Goal: Transaction & Acquisition: Purchase product/service

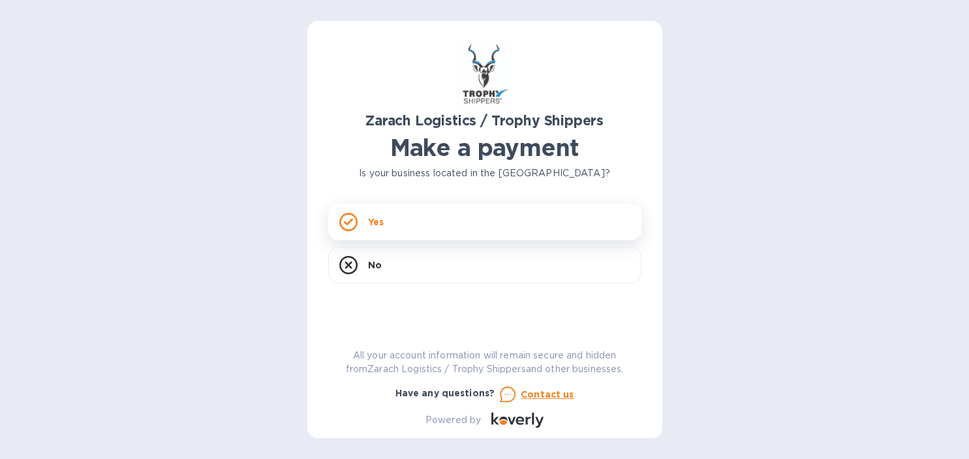
click at [446, 217] on div "Yes" at bounding box center [484, 222] width 313 height 37
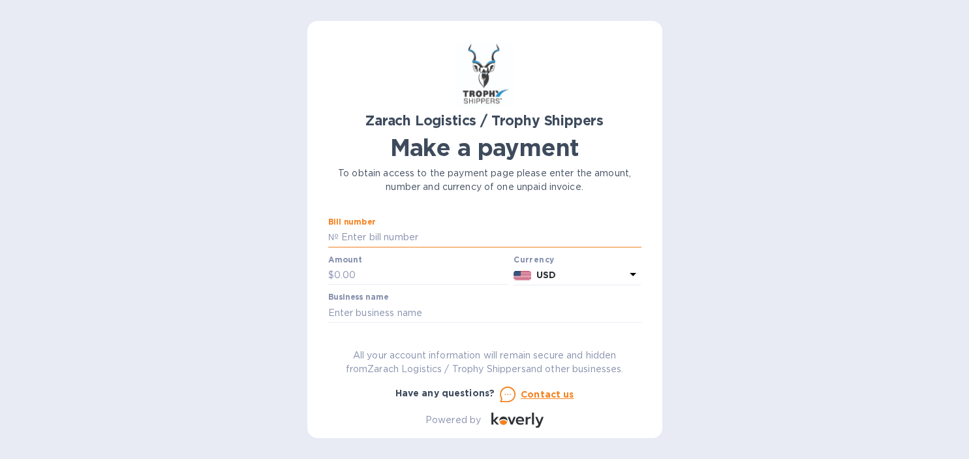
click at [380, 239] on input "text" at bounding box center [490, 238] width 303 height 20
type input "B00170657"
click at [346, 271] on input "text" at bounding box center [421, 276] width 175 height 20
type input "1,419.80"
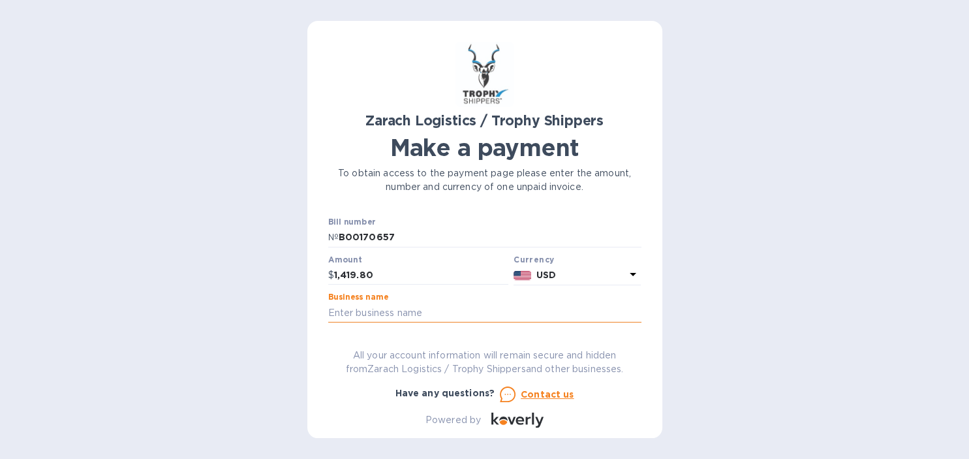
click at [363, 311] on input "text" at bounding box center [484, 313] width 313 height 20
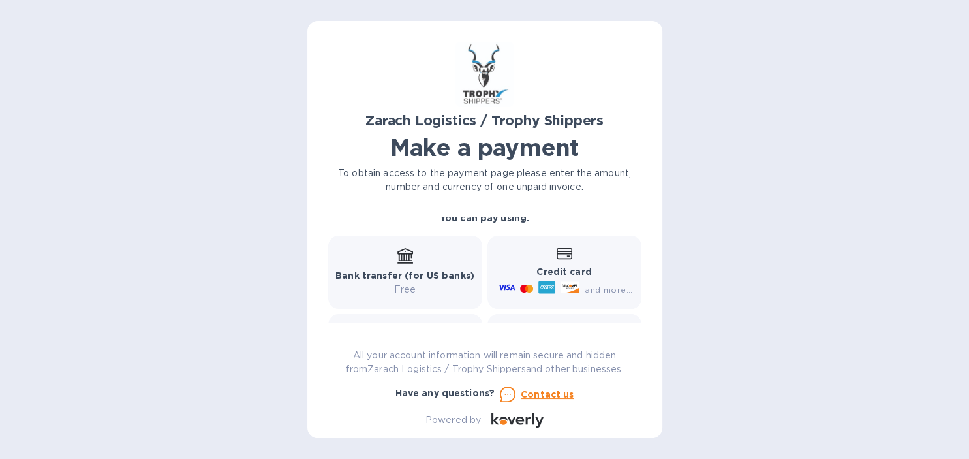
scroll to position [172, 0]
type input "[PERSON_NAME]"
click at [551, 267] on b "Credit card" at bounding box center [563, 271] width 55 height 10
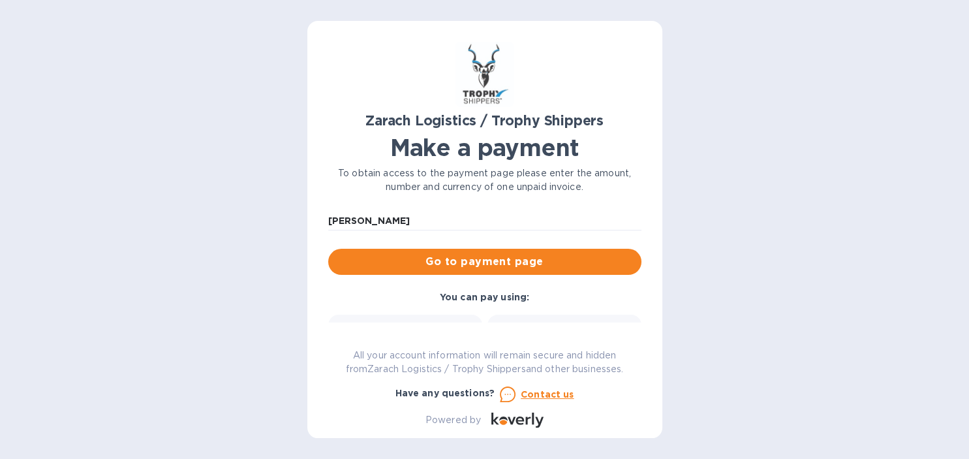
scroll to position [91, 0]
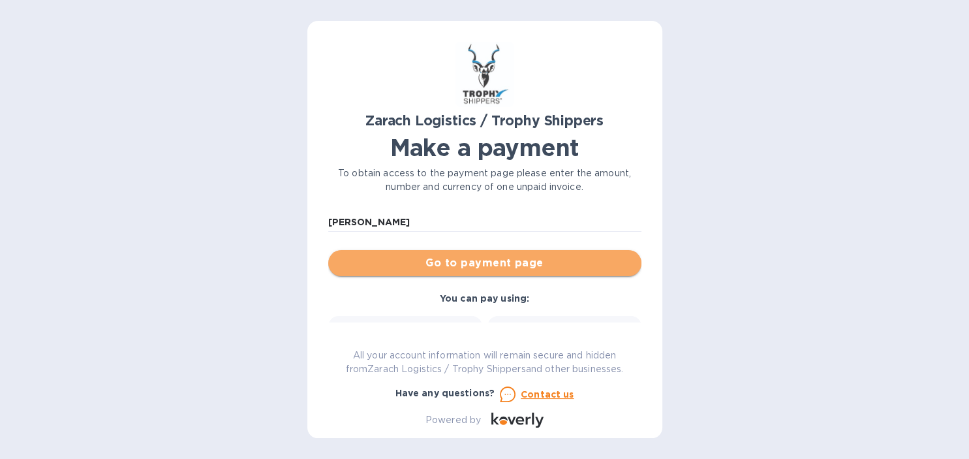
click at [549, 265] on span "Go to payment page" at bounding box center [485, 263] width 292 height 16
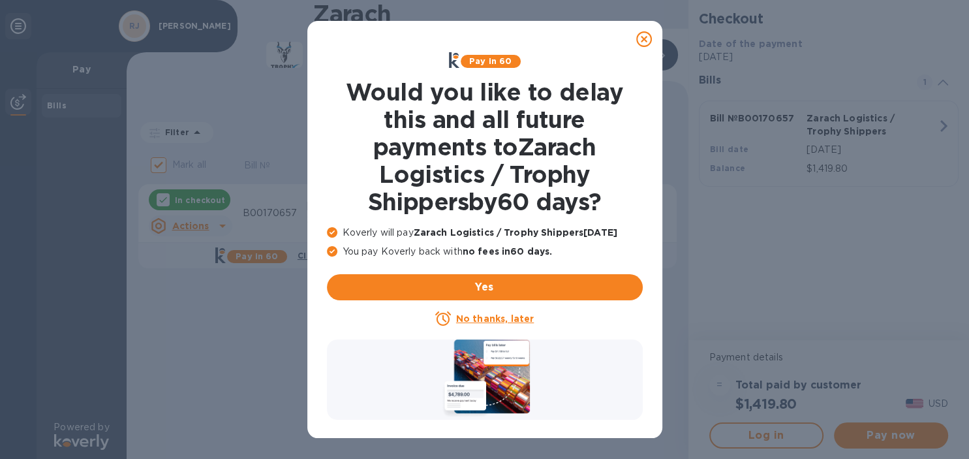
click at [520, 321] on u "No thanks, later" at bounding box center [495, 318] width 78 height 10
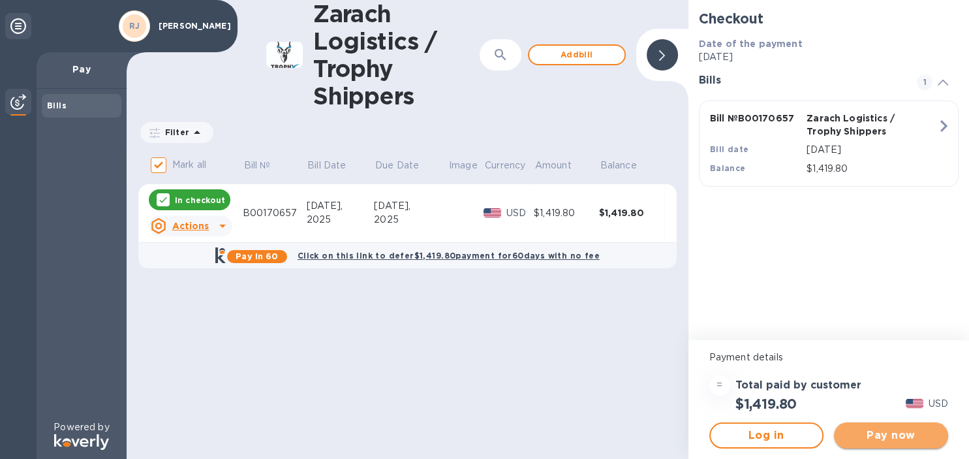
click at [887, 444] on button "Pay now" at bounding box center [891, 435] width 114 height 26
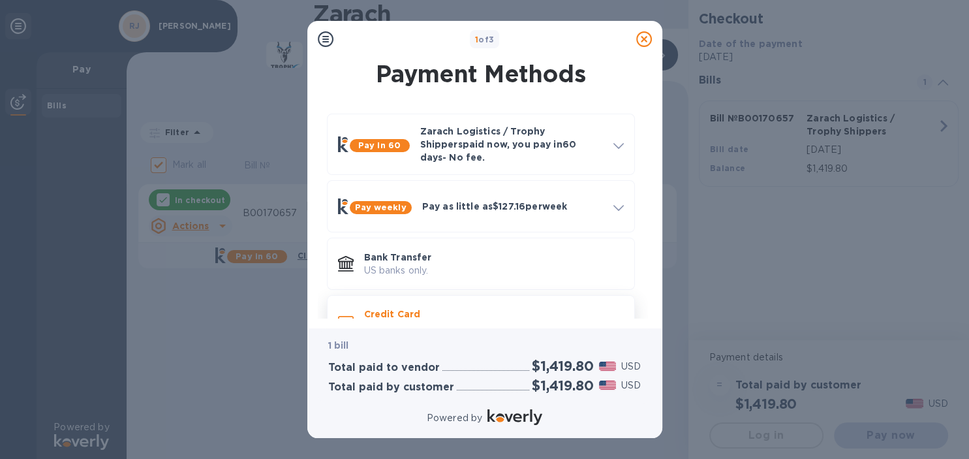
scroll to position [30, 0]
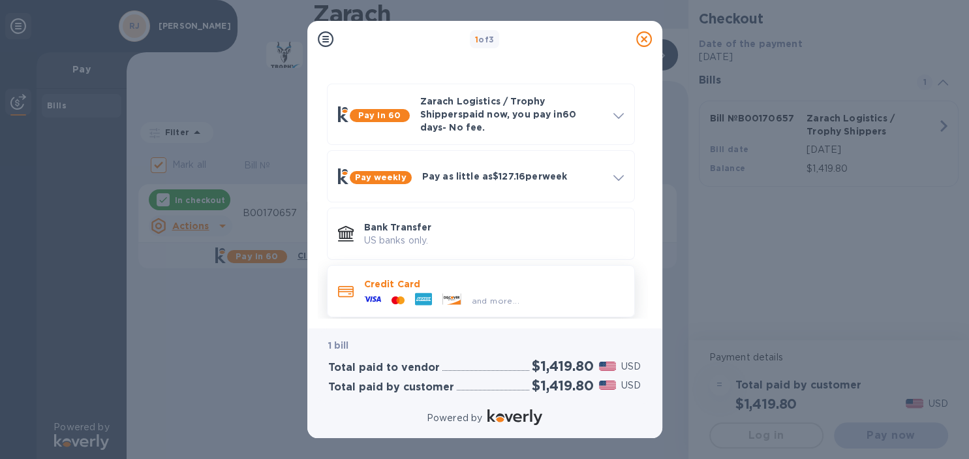
click at [532, 290] on div "and more..." at bounding box center [494, 297] width 260 height 14
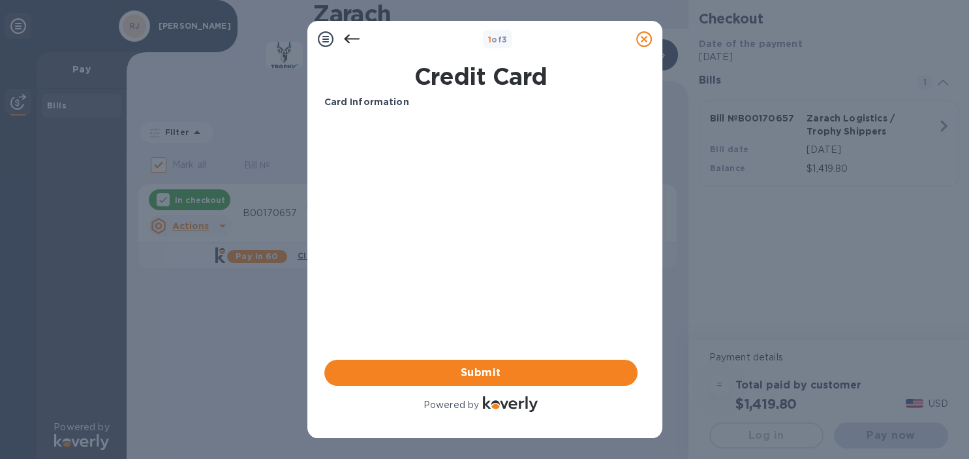
scroll to position [0, 0]
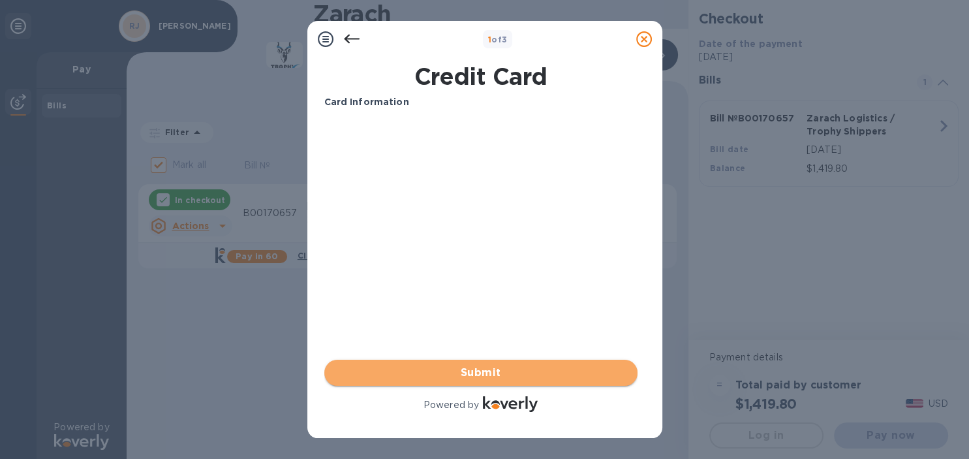
click at [421, 369] on span "Submit" at bounding box center [481, 373] width 292 height 16
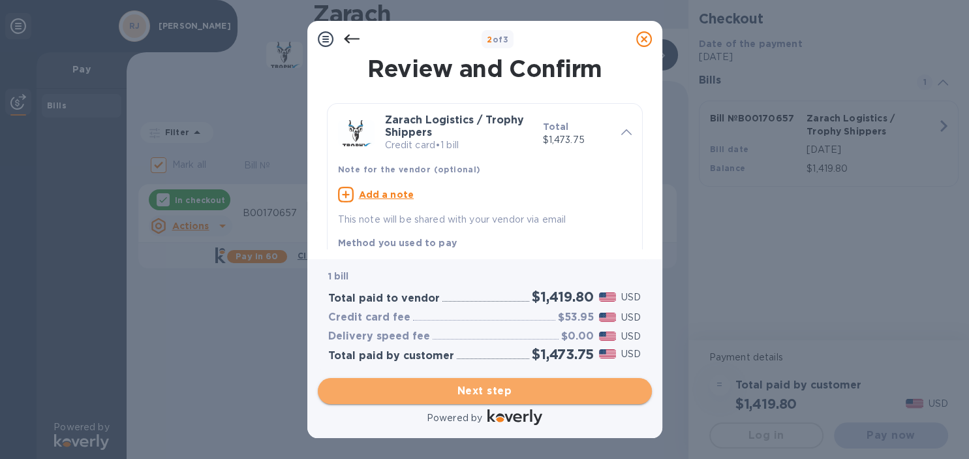
click at [503, 383] on span "Next step" at bounding box center [484, 391] width 313 height 16
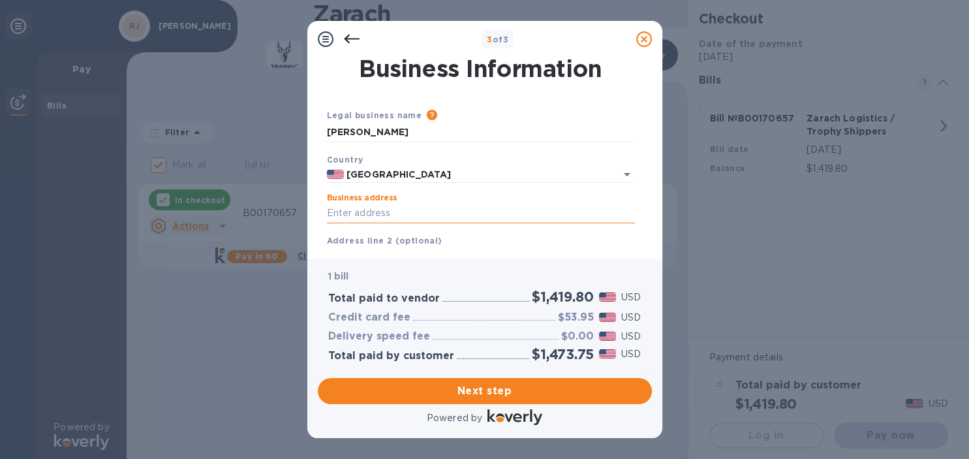
click at [343, 209] on input "Business address" at bounding box center [481, 214] width 308 height 20
click at [344, 211] on input "Business address" at bounding box center [481, 214] width 308 height 20
type input "5"
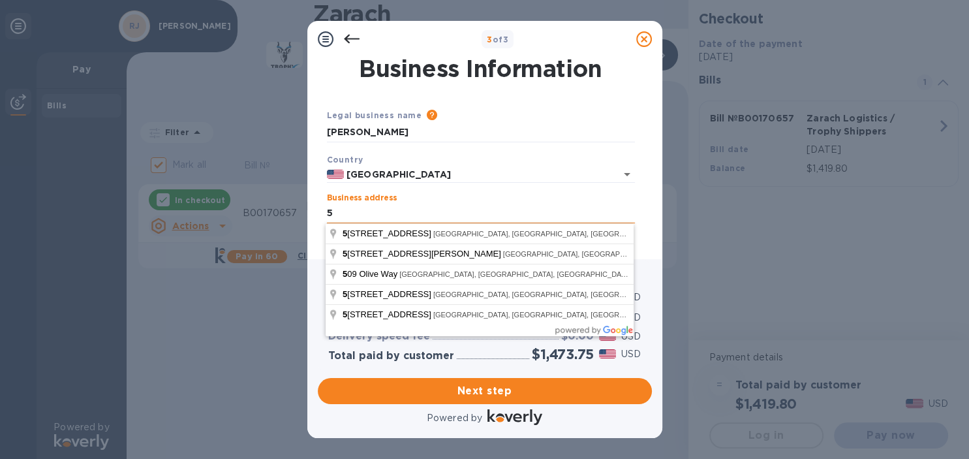
type input "US"
type input "[PERSON_NAME]"
type input "ID"
type input "83851"
type input "[GEOGRAPHIC_DATA]"
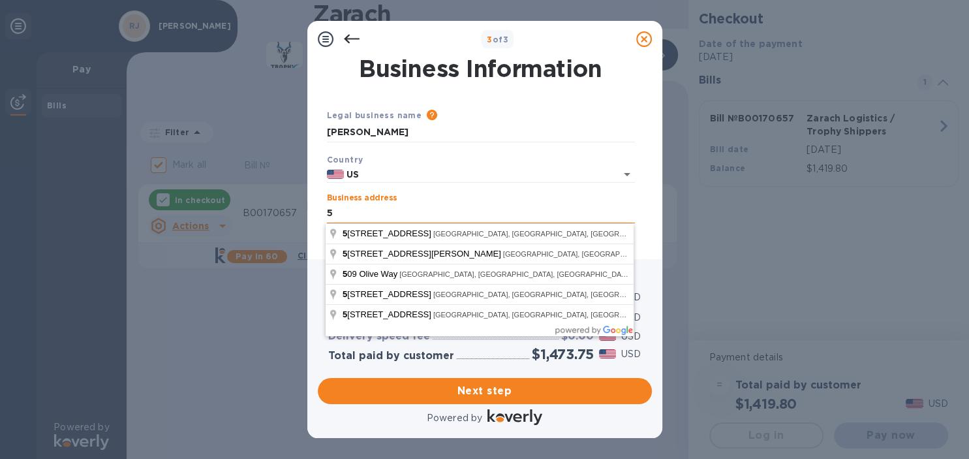
type input "5"
type input "[GEOGRAPHIC_DATA]"
type input "[PERSON_NAME][GEOGRAPHIC_DATA]"
type input "White Rock"
type input "BC"
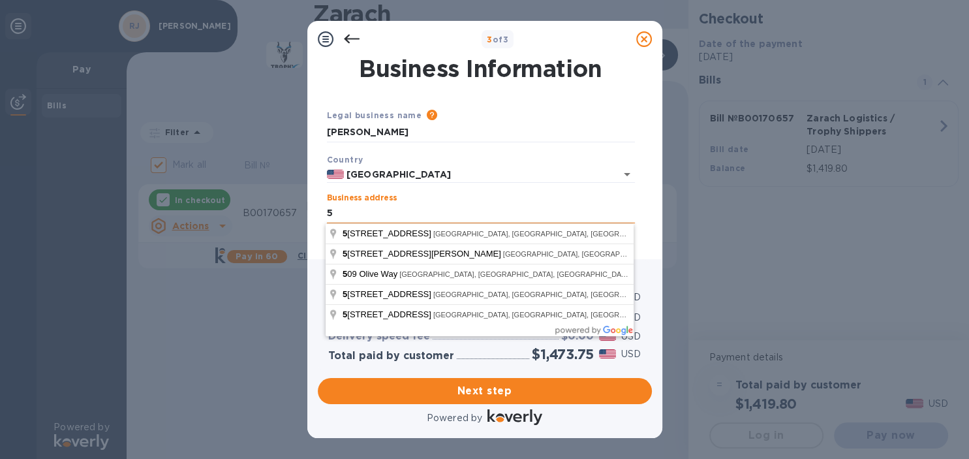
type input "V4B"
type input "US"
type input "[PERSON_NAME]"
type input "ID"
type input "83851"
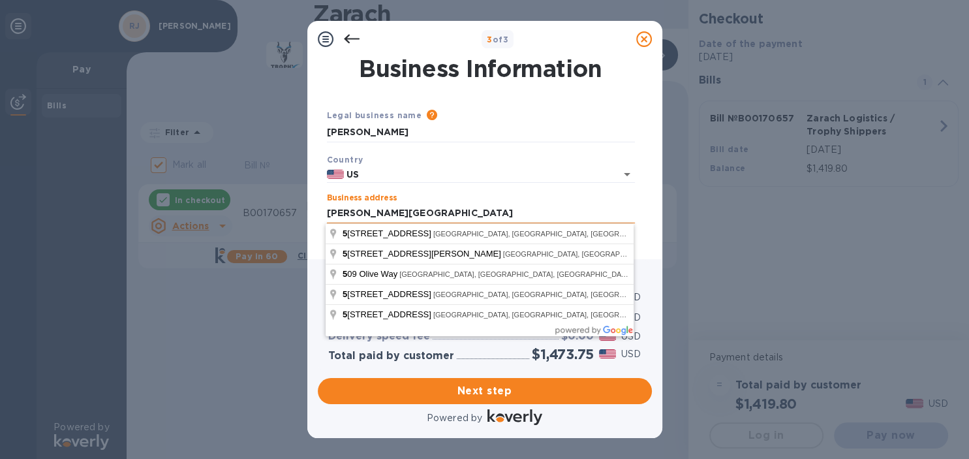
type input "[PERSON_NAME][GEOGRAPHIC_DATA]"
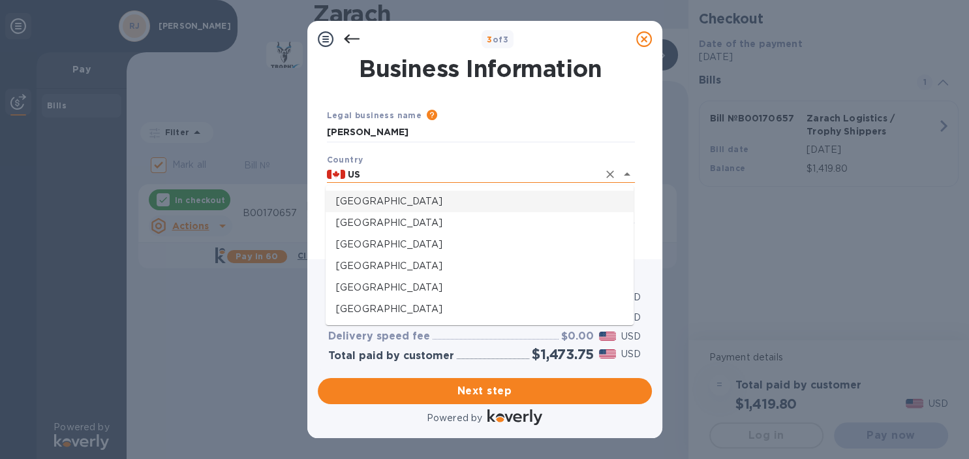
click at [358, 177] on input "US" at bounding box center [471, 174] width 253 height 16
type input "[GEOGRAPHIC_DATA]"
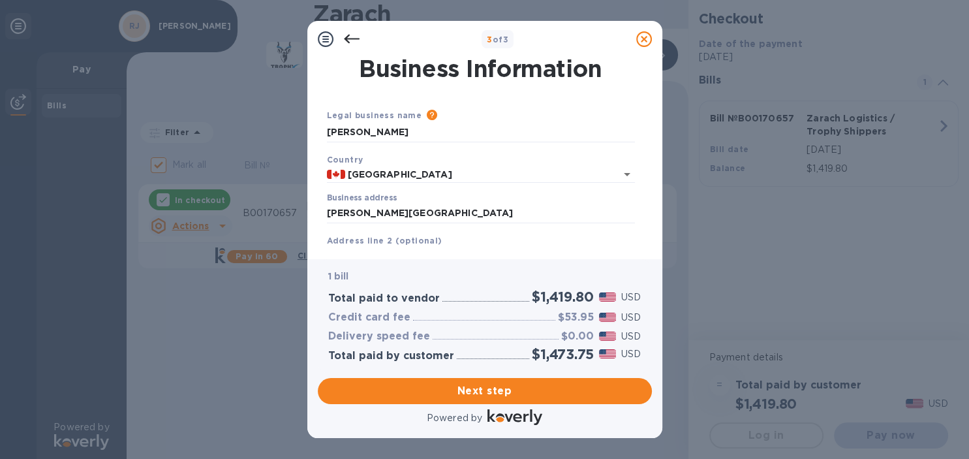
click at [451, 155] on div "Country [GEOGRAPHIC_DATA]" at bounding box center [481, 167] width 318 height 41
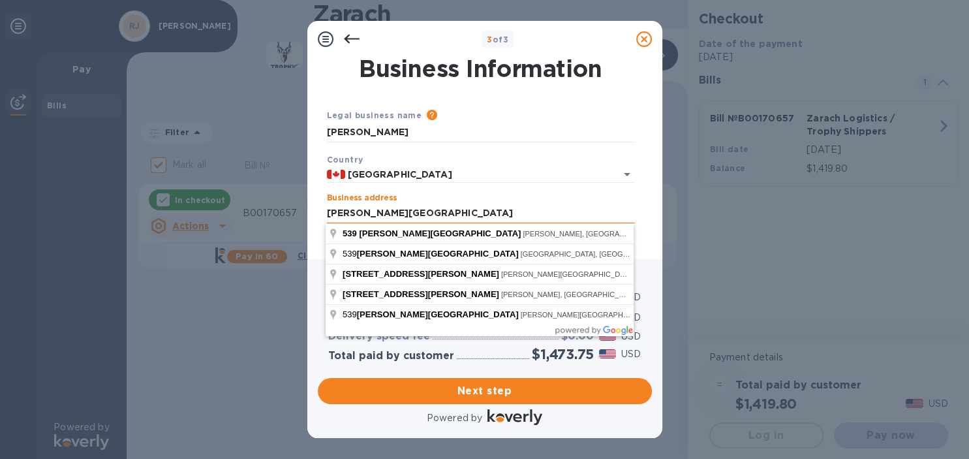
click at [327, 212] on input "[PERSON_NAME][GEOGRAPHIC_DATA]" at bounding box center [481, 214] width 308 height 20
type input "[PERSON_NAME][GEOGRAPHIC_DATA]"
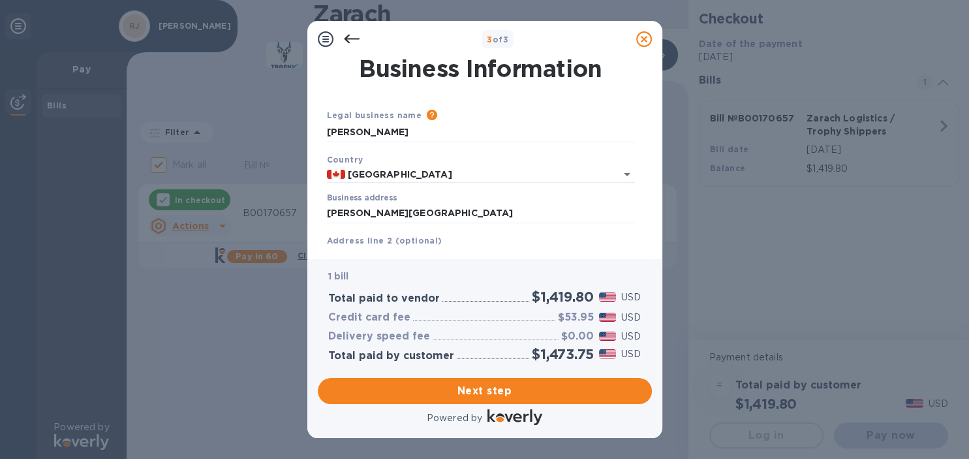
type input "[GEOGRAPHIC_DATA]"
type input "[STREET_ADDRESS][PERSON_NAME]"
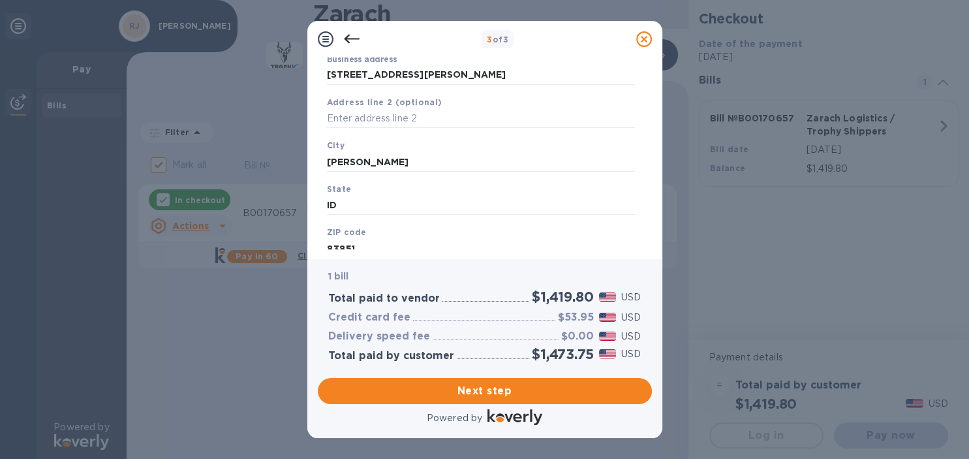
scroll to position [196, 0]
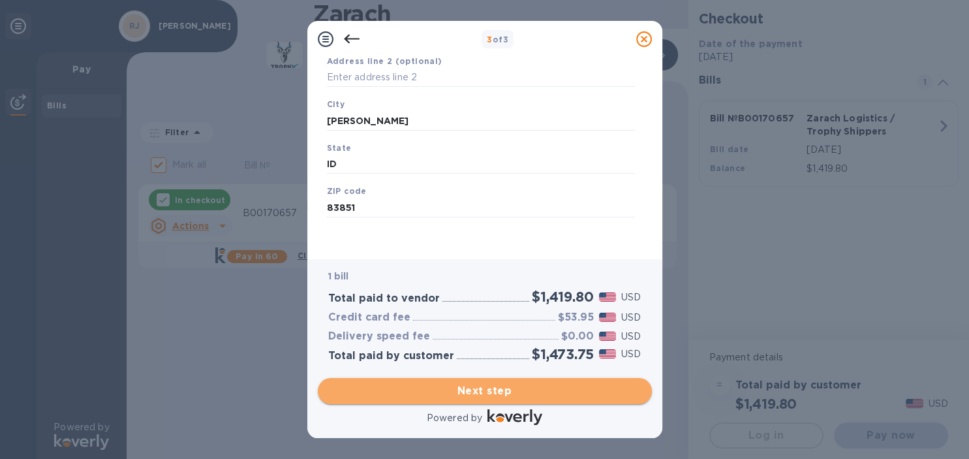
click at [487, 383] on span "Next step" at bounding box center [484, 391] width 313 height 16
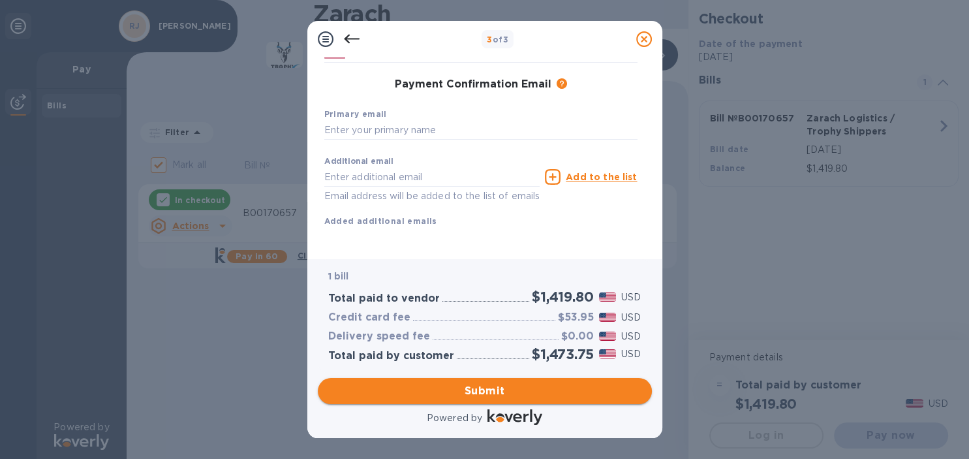
scroll to position [195, 0]
click at [379, 131] on input "text" at bounding box center [480, 131] width 313 height 20
type input "[EMAIL_ADDRESS][DOMAIN_NAME]"
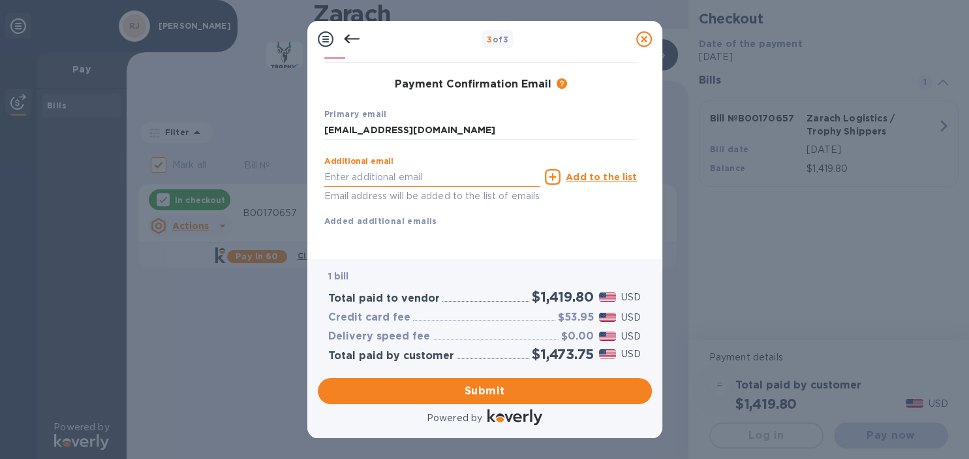
click at [371, 176] on input "text" at bounding box center [432, 177] width 216 height 20
type input "[EMAIL_ADDRESS][DOMAIN_NAME]"
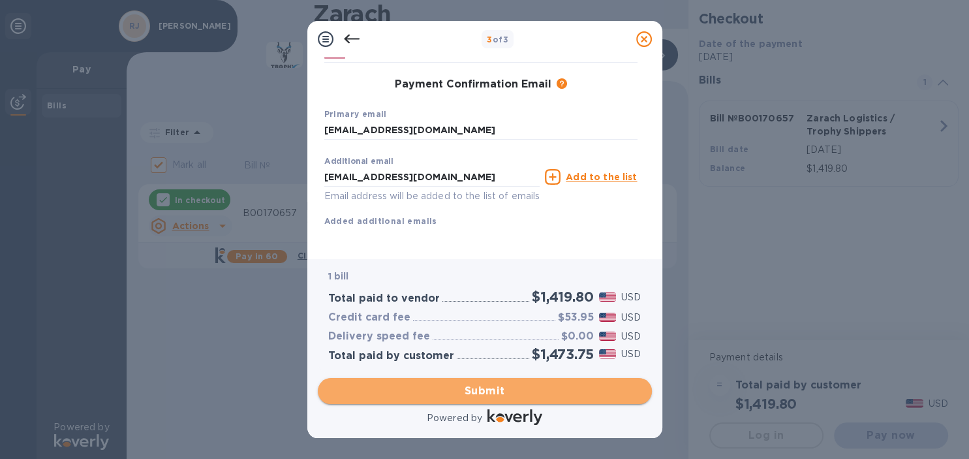
click at [495, 393] on span "Submit" at bounding box center [484, 391] width 313 height 16
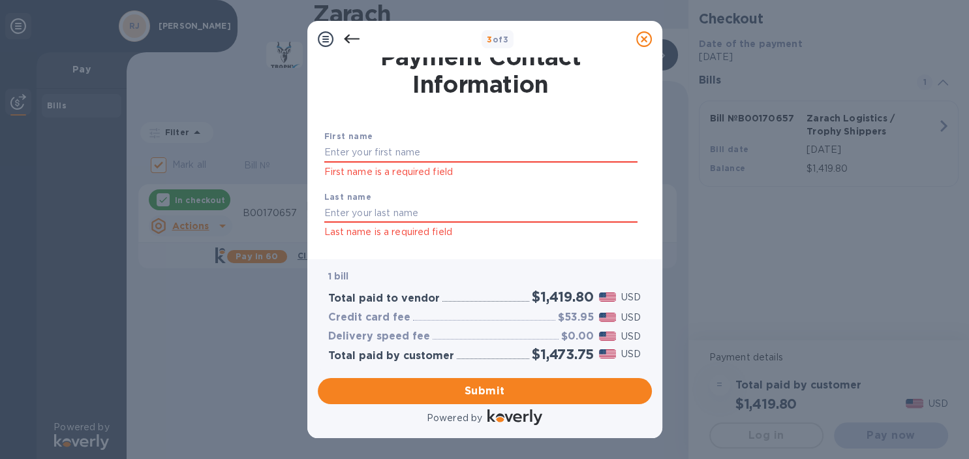
scroll to position [25, 0]
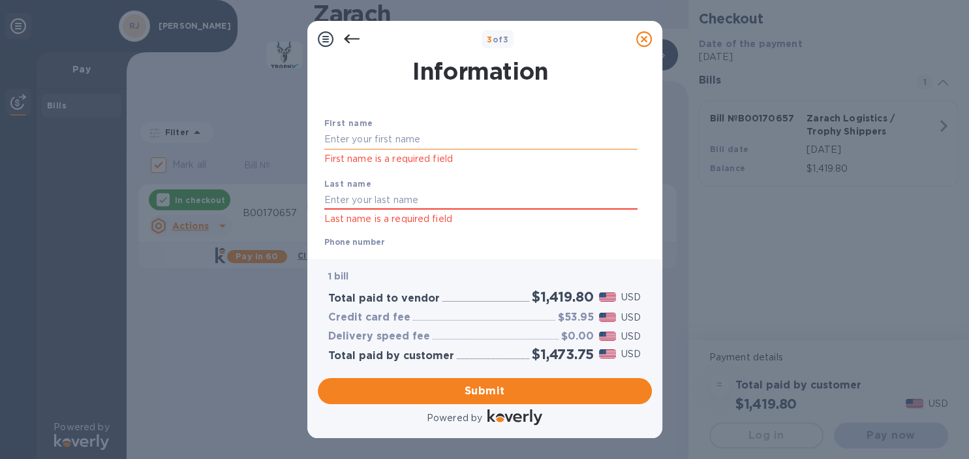
click at [409, 134] on input "text" at bounding box center [480, 140] width 313 height 20
type input "[PERSON_NAME]"
type input "2085539778"
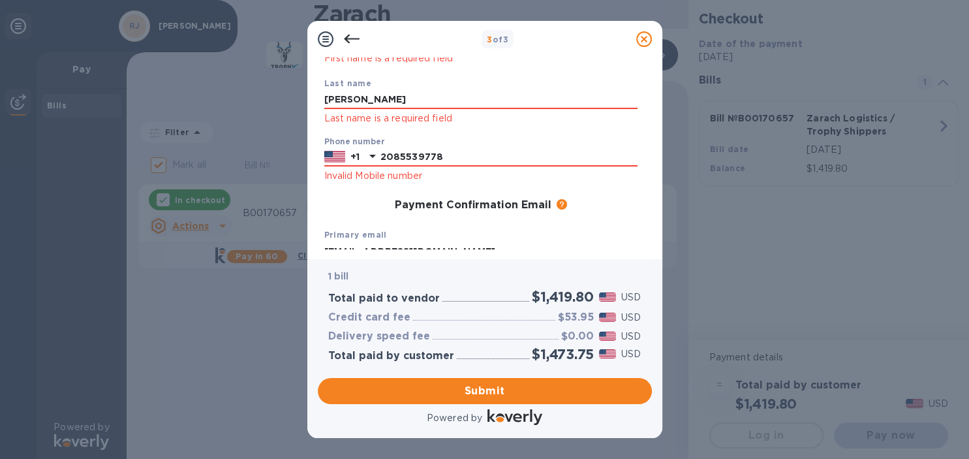
scroll to position [134, 0]
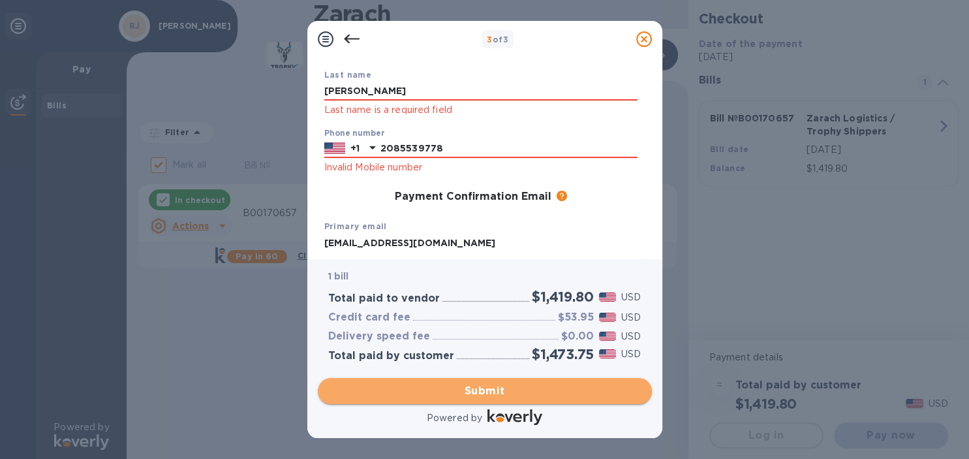
click at [471, 396] on span "Submit" at bounding box center [484, 391] width 313 height 16
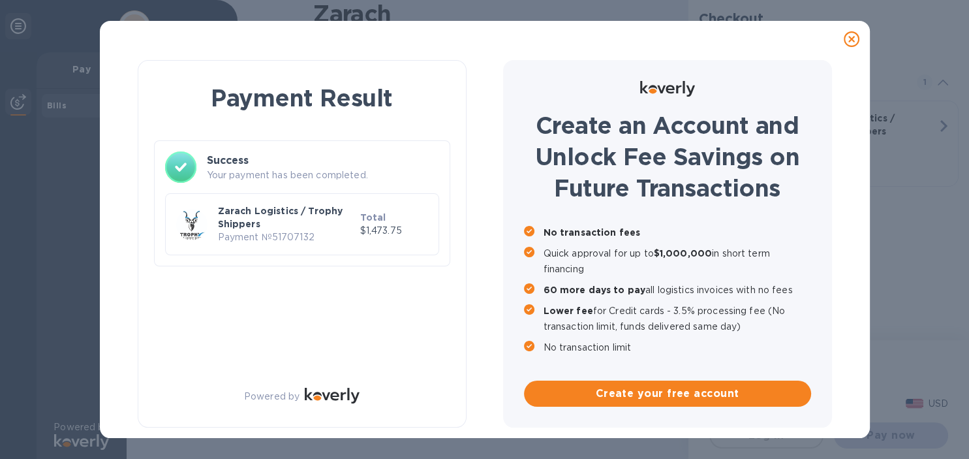
checkbox input "false"
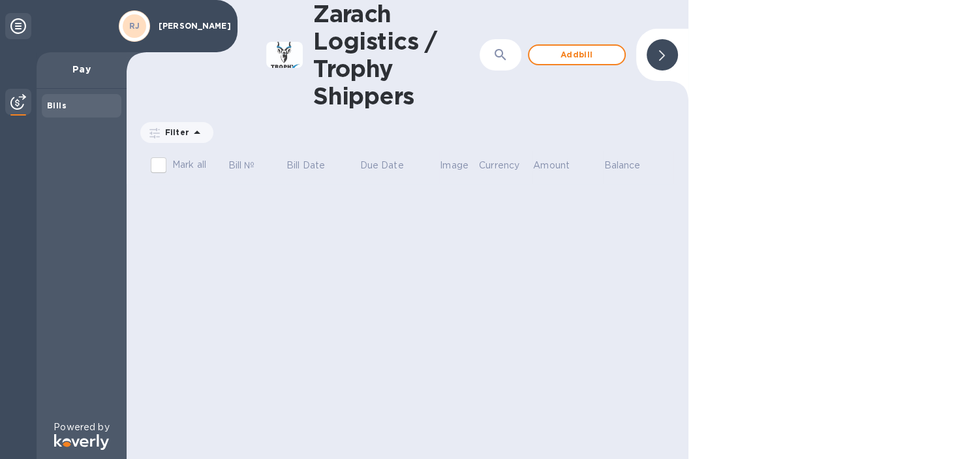
click at [21, 100] on img at bounding box center [18, 102] width 16 height 16
